Goal: Transaction & Acquisition: Obtain resource

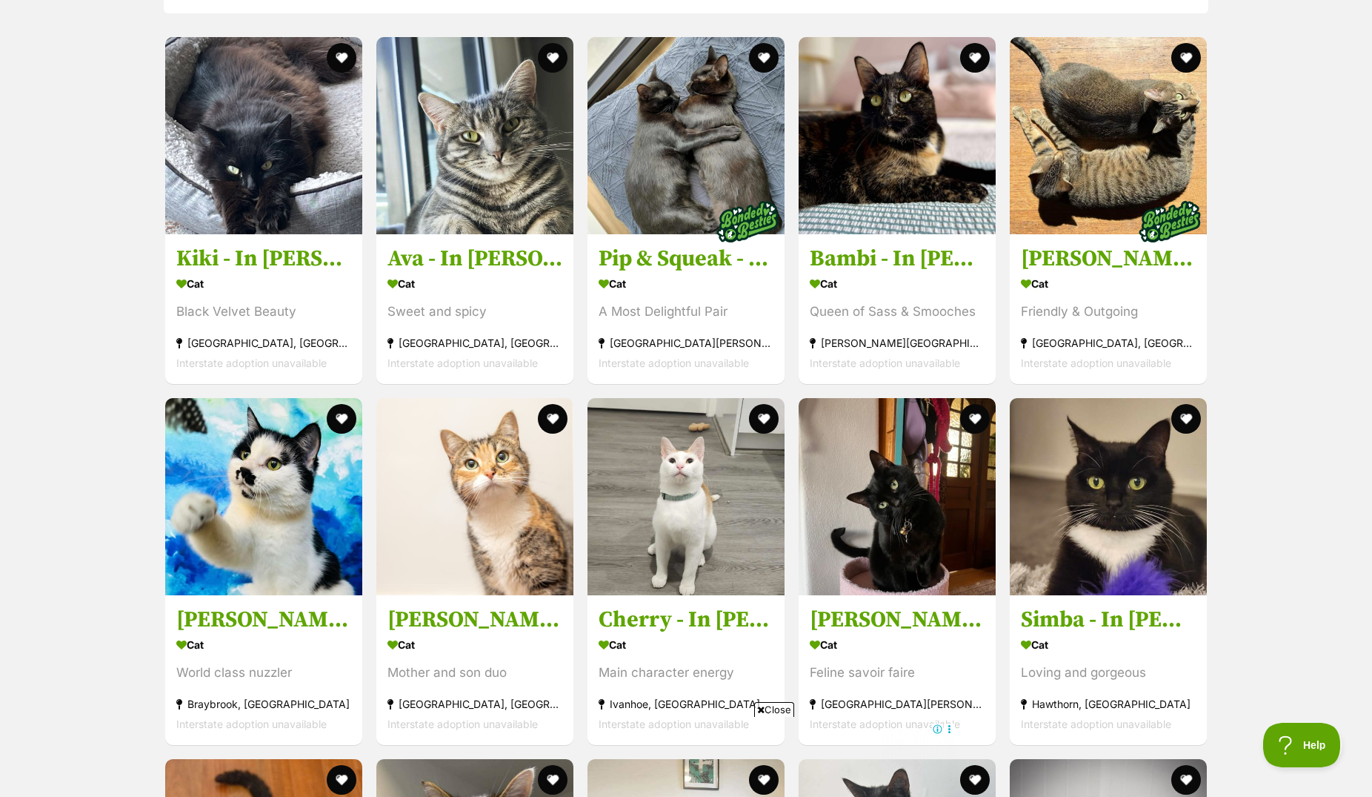
scroll to position [1738, 0]
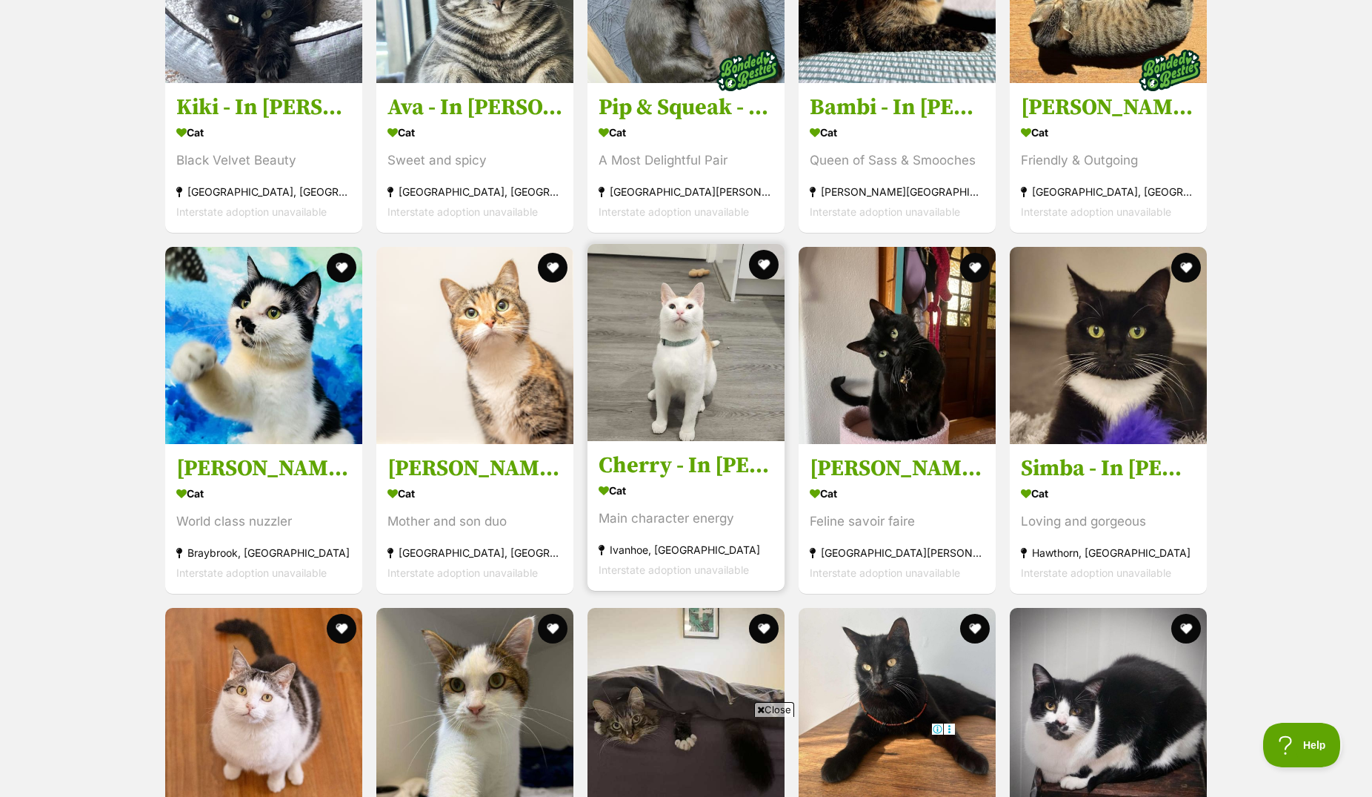
click at [672, 405] on img at bounding box center [686, 342] width 197 height 197
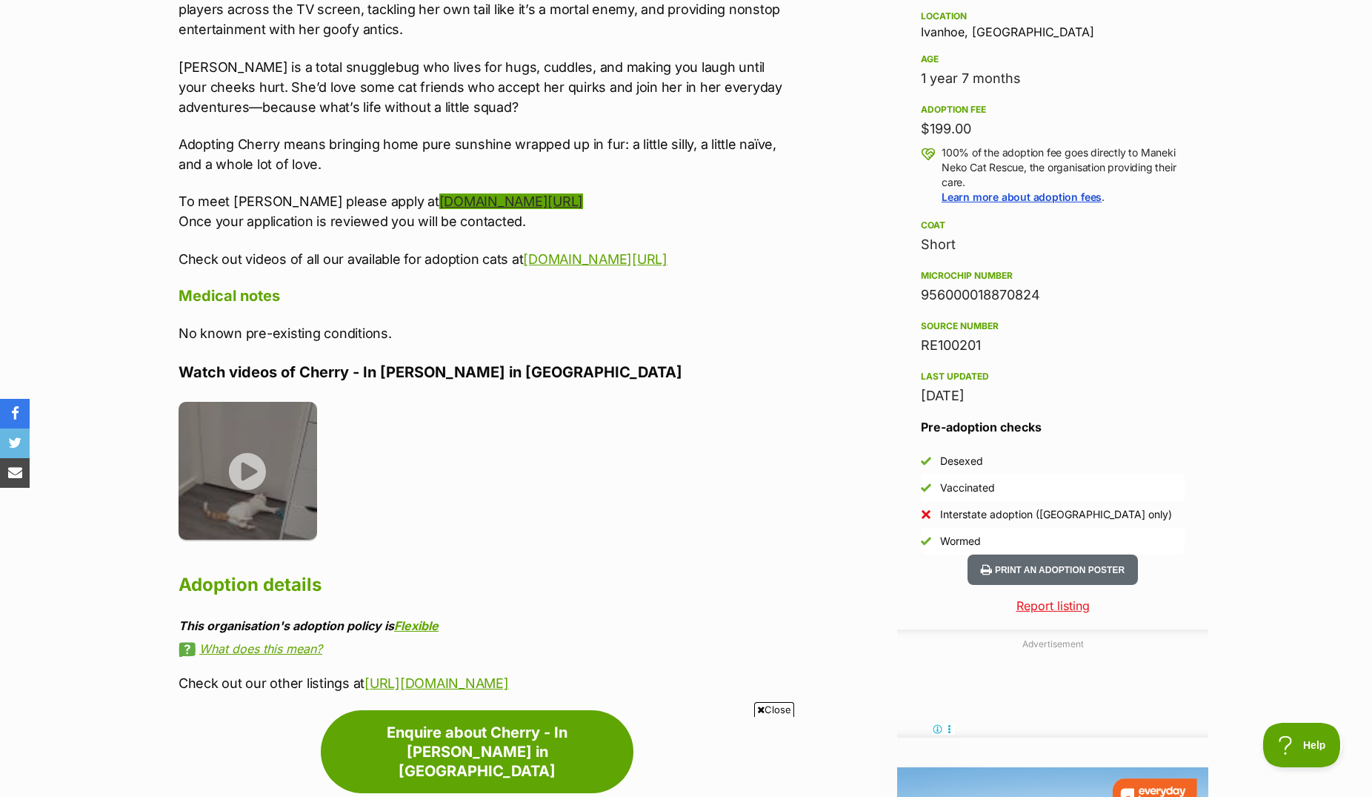
click at [497, 193] on link "[DOMAIN_NAME][URL]" at bounding box center [511, 201] width 144 height 16
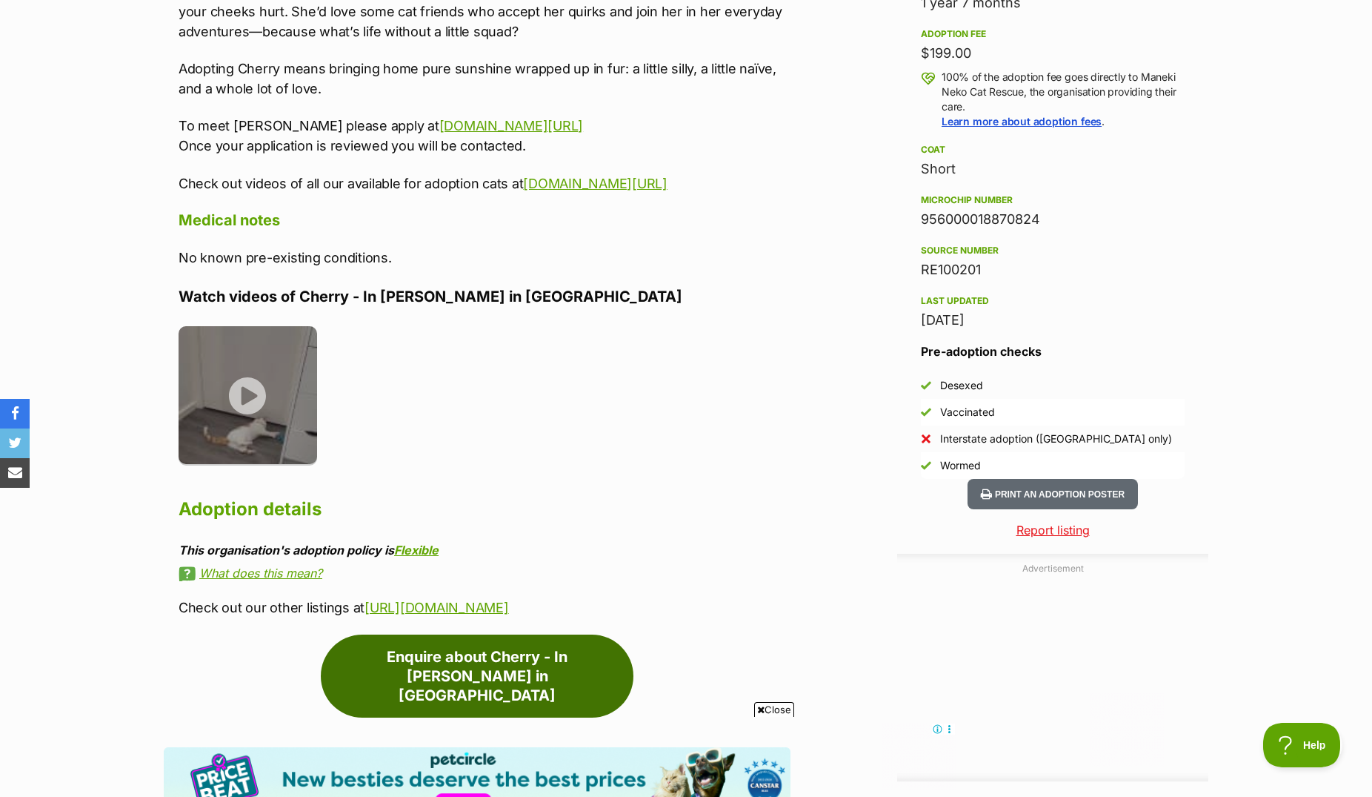
scroll to position [1209, 0]
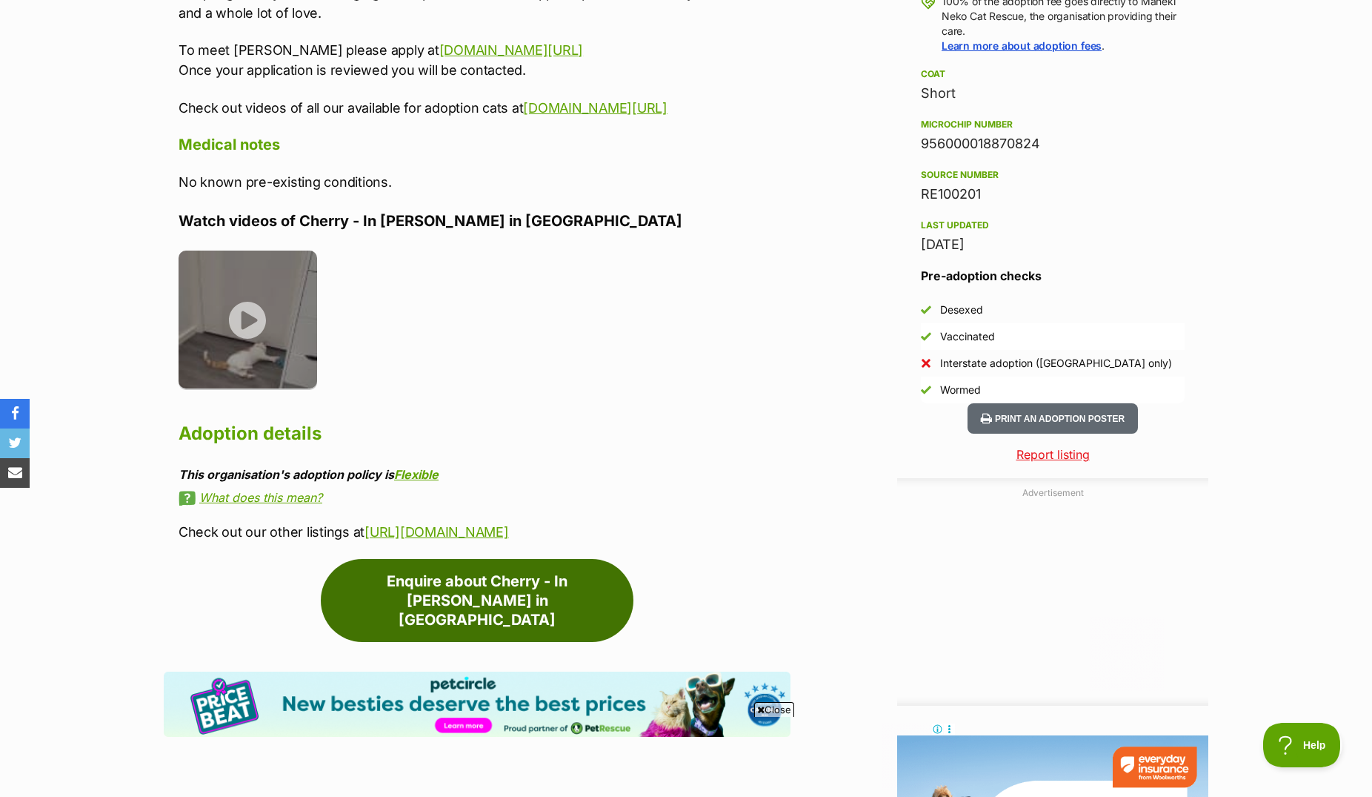
click at [512, 572] on link "Enquire about Cherry - In [PERSON_NAME] in [GEOGRAPHIC_DATA]" at bounding box center [477, 600] width 313 height 83
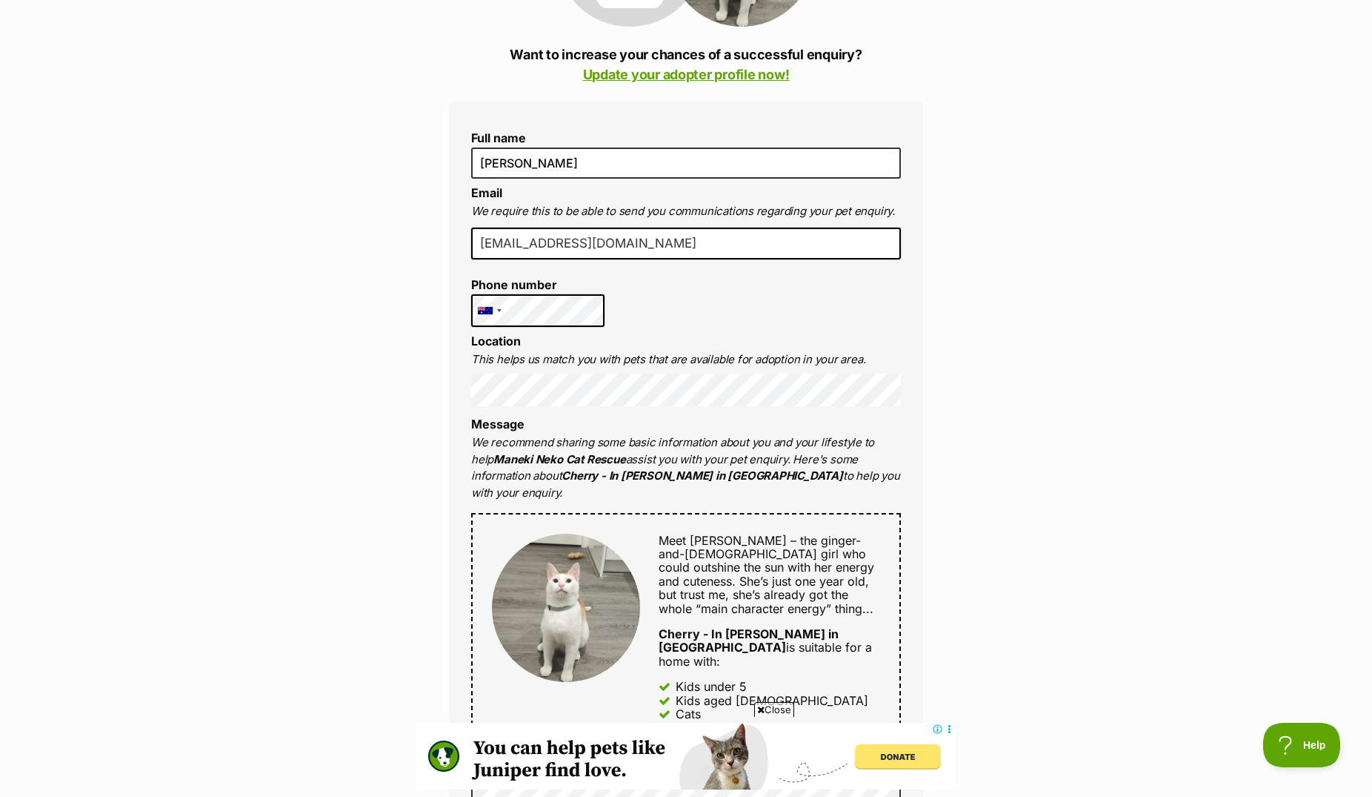
scroll to position [76, 0]
